Goal: Task Accomplishment & Management: Use online tool/utility

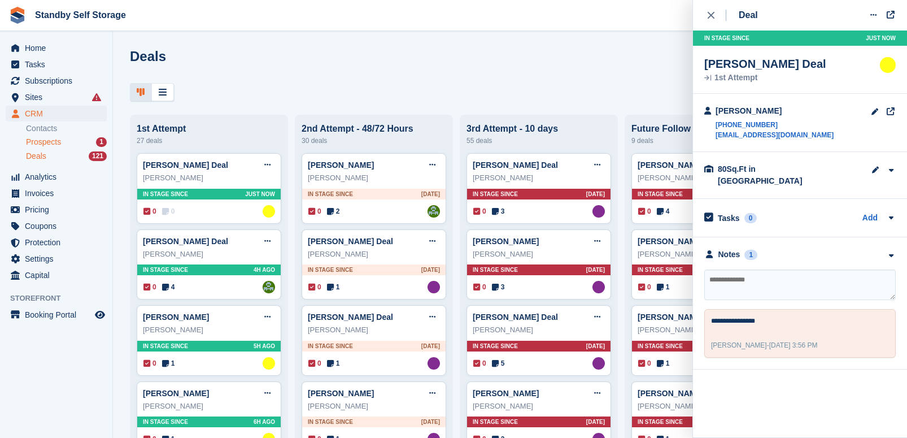
click at [64, 140] on div "Prospects 1" at bounding box center [66, 142] width 81 height 11
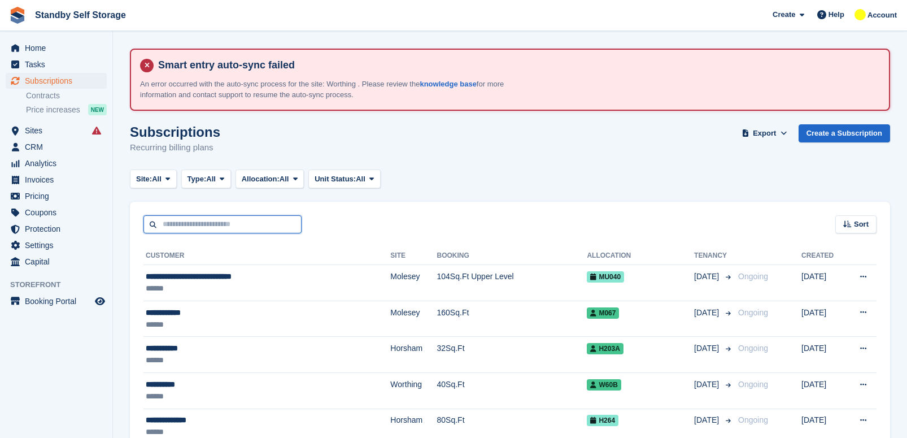
click at [190, 221] on input "text" at bounding box center [222, 224] width 158 height 19
type input "*****"
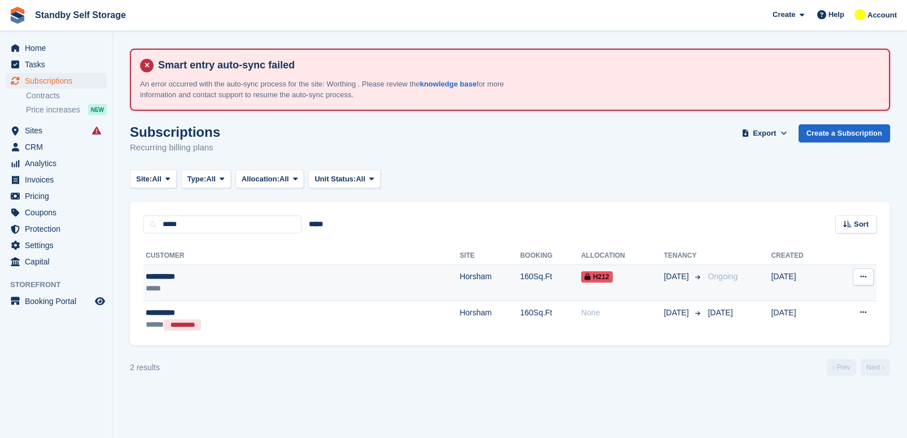
click at [244, 278] on div "**********" at bounding box center [228, 276] width 165 height 12
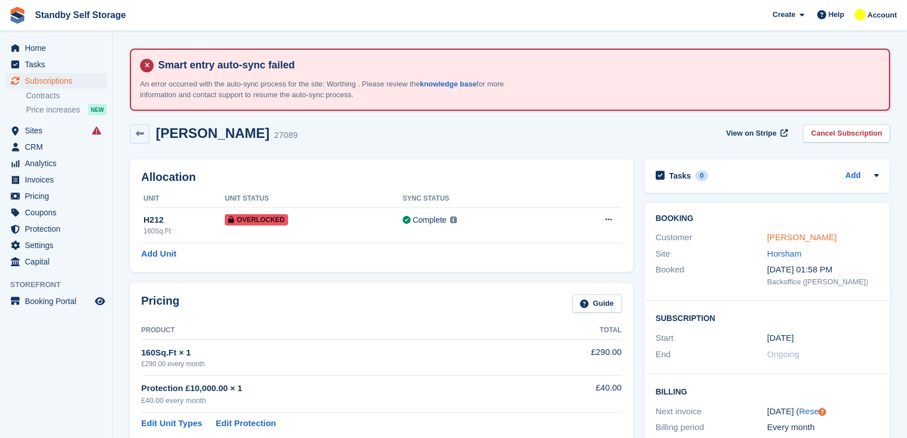
click at [796, 242] on link "Mike Rouse" at bounding box center [801, 237] width 69 height 10
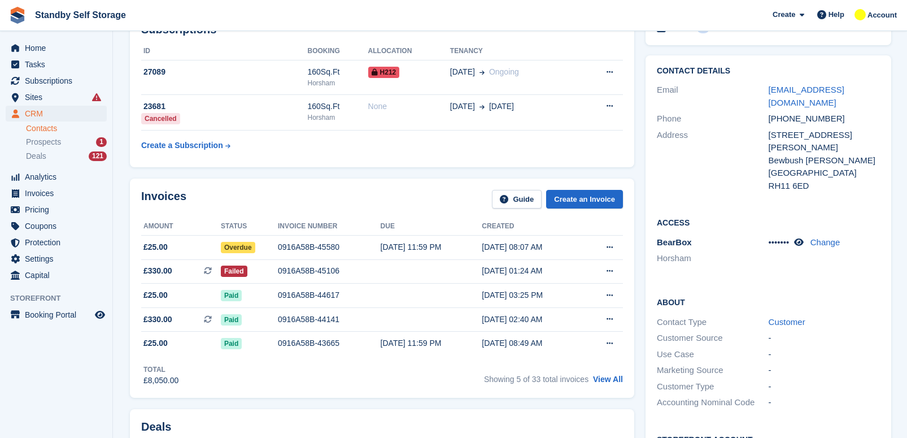
scroll to position [157, 0]
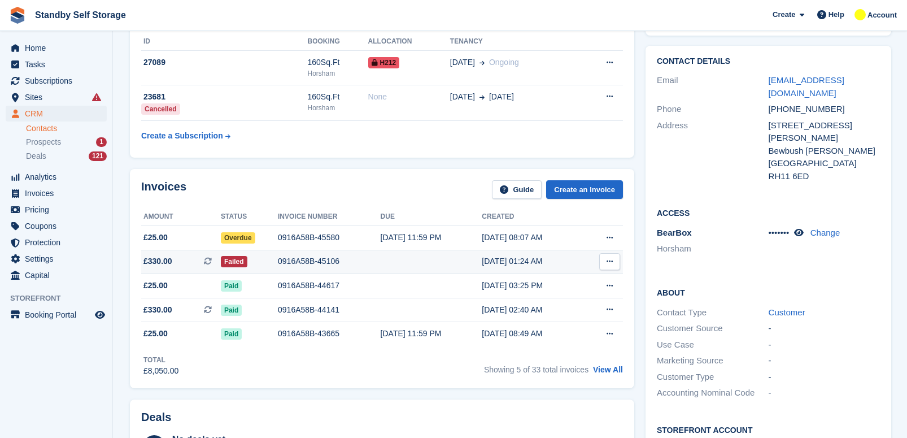
click at [300, 256] on div "0916A58B-45106" at bounding box center [329, 261] width 103 height 12
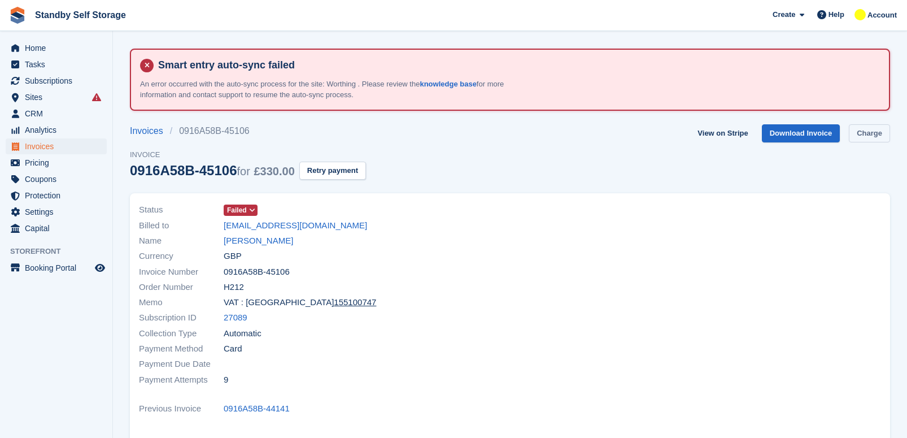
click at [885, 139] on link "Charge" at bounding box center [869, 133] width 41 height 19
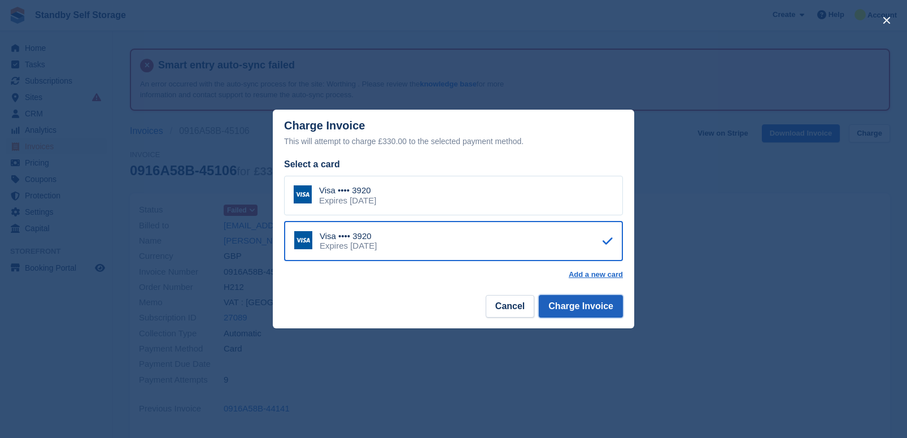
click at [578, 305] on button "Charge Invoice" at bounding box center [581, 306] width 84 height 23
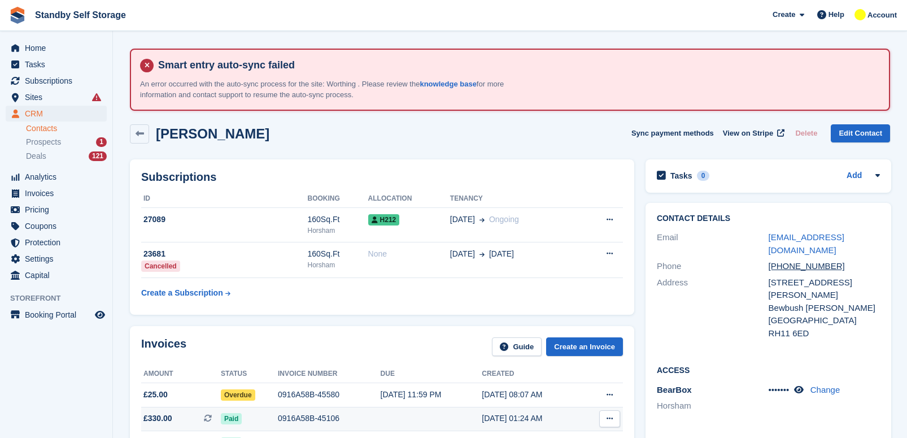
scroll to position [157, 0]
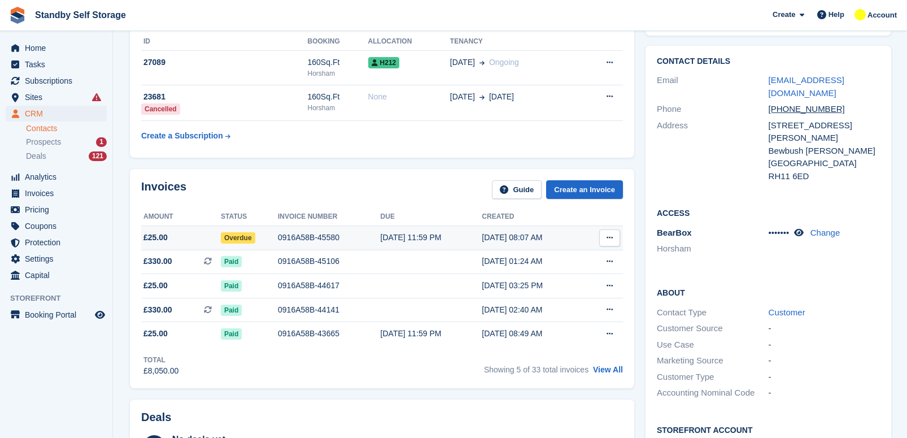
click at [308, 233] on div "0916A58B-45580" at bounding box center [329, 237] width 103 height 12
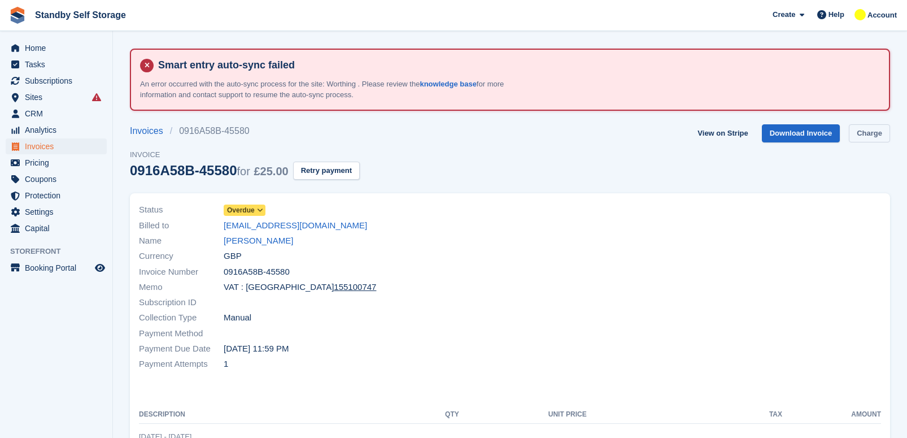
click at [879, 139] on link "Charge" at bounding box center [869, 133] width 41 height 19
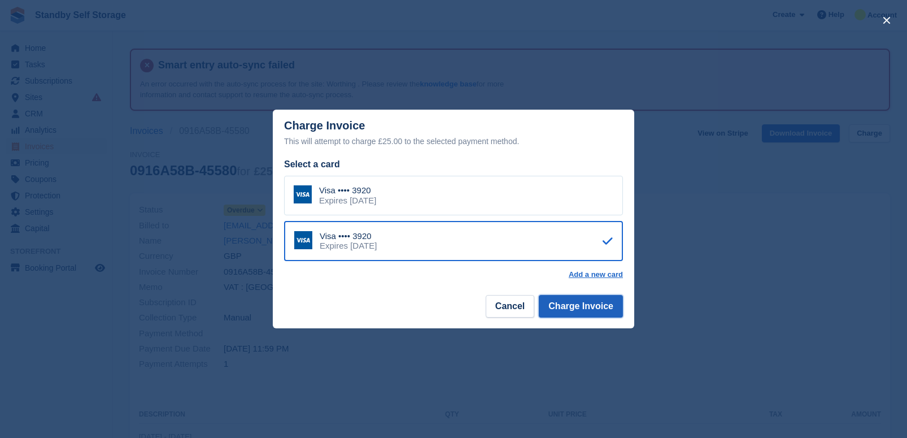
click at [586, 296] on button "Charge Invoice" at bounding box center [581, 306] width 84 height 23
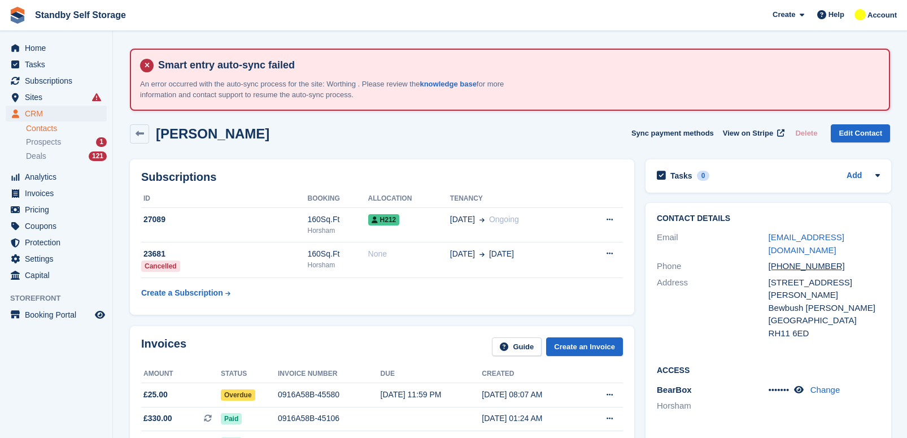
scroll to position [157, 0]
